Goal: Use online tool/utility: Utilize a website feature to perform a specific function

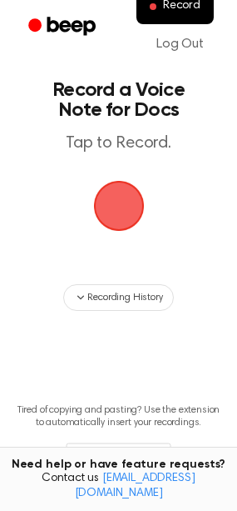
click at [106, 217] on span "button" at bounding box center [119, 206] width 54 height 54
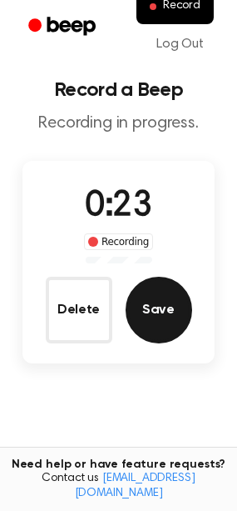
click at [154, 308] on button "Save" at bounding box center [159, 310] width 67 height 67
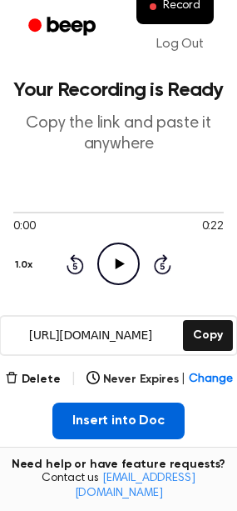
click at [97, 411] on button "Insert into Doc" at bounding box center [118, 420] width 132 height 37
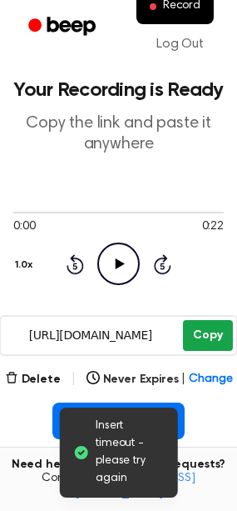
click at [200, 333] on button "Copy" at bounding box center [207, 335] width 49 height 31
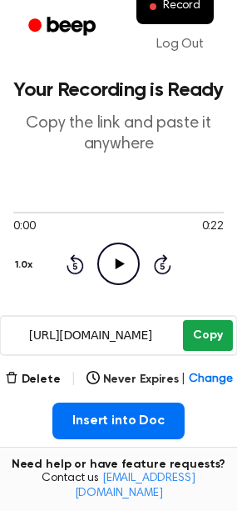
click at [207, 342] on button "Copy" at bounding box center [207, 335] width 49 height 31
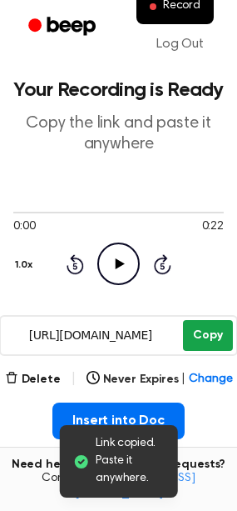
click at [229, 335] on button "Copy" at bounding box center [207, 335] width 49 height 31
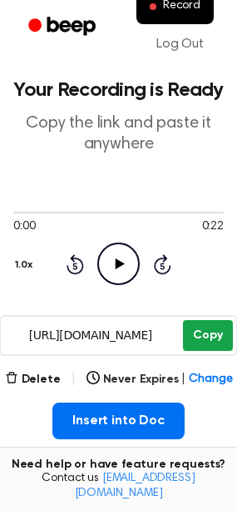
click at [205, 337] on button "Copy" at bounding box center [207, 335] width 49 height 31
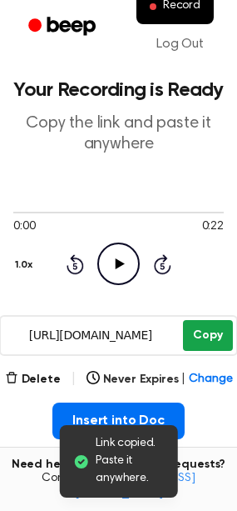
click at [205, 335] on button "Copy" at bounding box center [207, 335] width 49 height 31
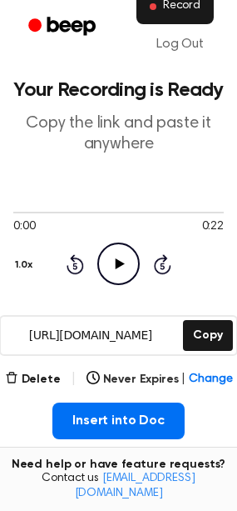
click at [177, 13] on span "Record" at bounding box center [181, 6] width 37 height 15
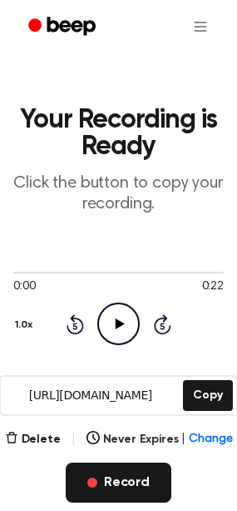
click at [122, 473] on button "Record" at bounding box center [119, 482] width 106 height 40
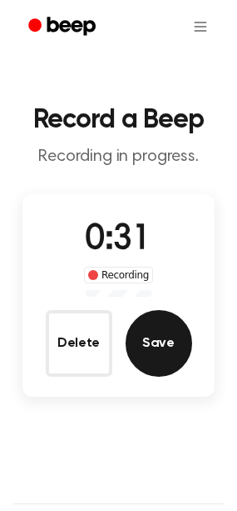
click at [147, 356] on button "Save" at bounding box center [159, 343] width 67 height 67
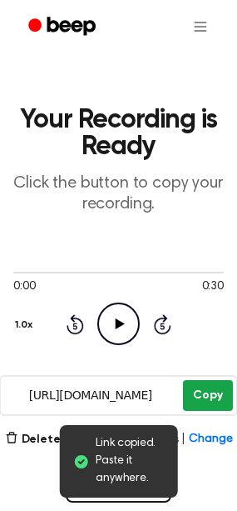
click at [206, 389] on button "Copy" at bounding box center [207, 395] width 49 height 31
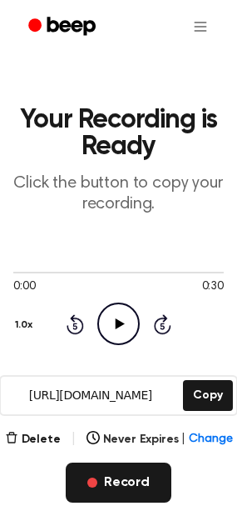
click at [112, 484] on button "Record" at bounding box center [119, 482] width 106 height 40
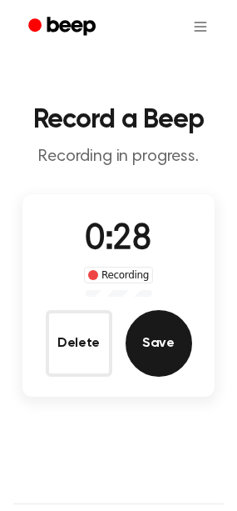
click at [167, 322] on button "Save" at bounding box center [159, 343] width 67 height 67
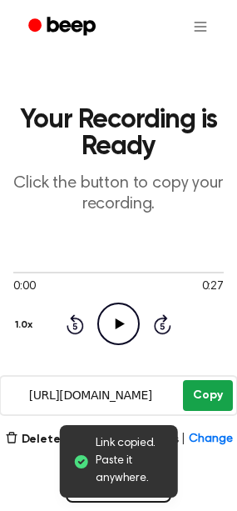
click at [210, 394] on button "Copy" at bounding box center [207, 395] width 49 height 31
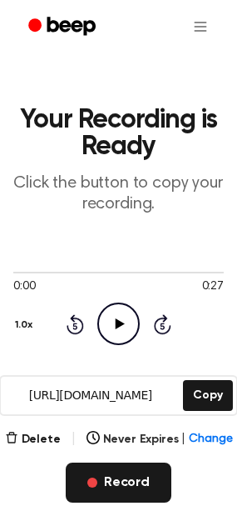
click at [103, 492] on button "Record" at bounding box center [119, 482] width 106 height 40
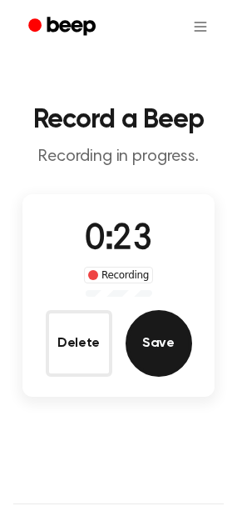
click at [153, 339] on button "Save" at bounding box center [159, 343] width 67 height 67
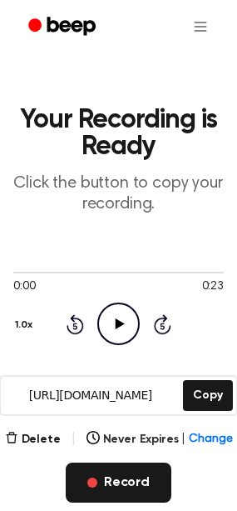
click at [122, 486] on button "Record" at bounding box center [119, 482] width 106 height 40
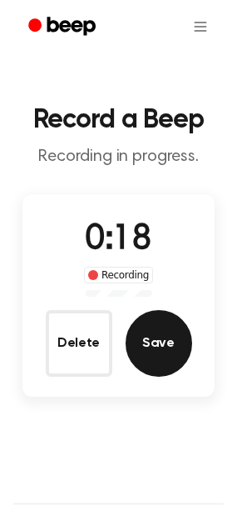
click at [170, 352] on button "Save" at bounding box center [159, 343] width 67 height 67
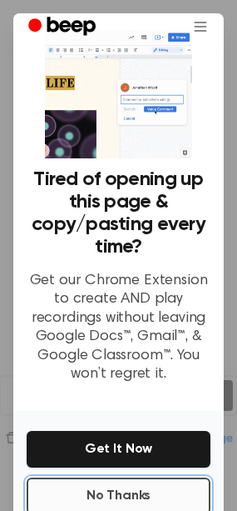
click at [120, 483] on button "No Thanks" at bounding box center [119, 495] width 184 height 37
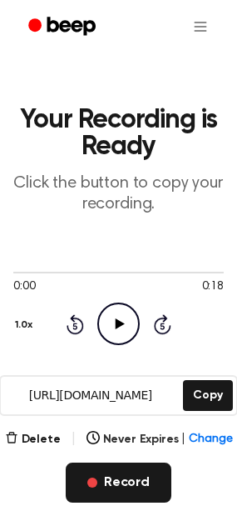
click at [146, 478] on button "Record" at bounding box center [119, 482] width 106 height 40
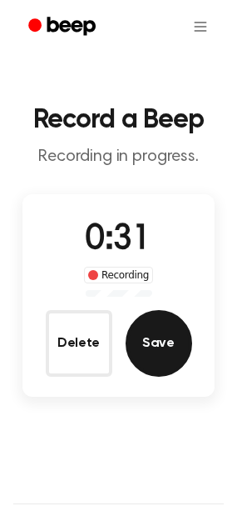
click at [140, 357] on button "Save" at bounding box center [159, 343] width 67 height 67
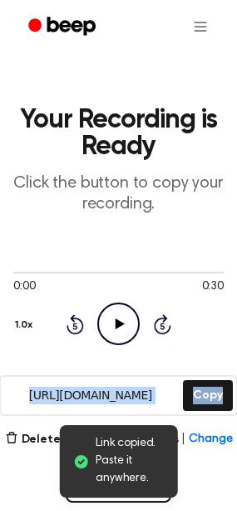
drag, startPoint x: 140, startPoint y: 357, endPoint x: -440, endPoint y: 530, distance: 605.1
